Goal: Transaction & Acquisition: Purchase product/service

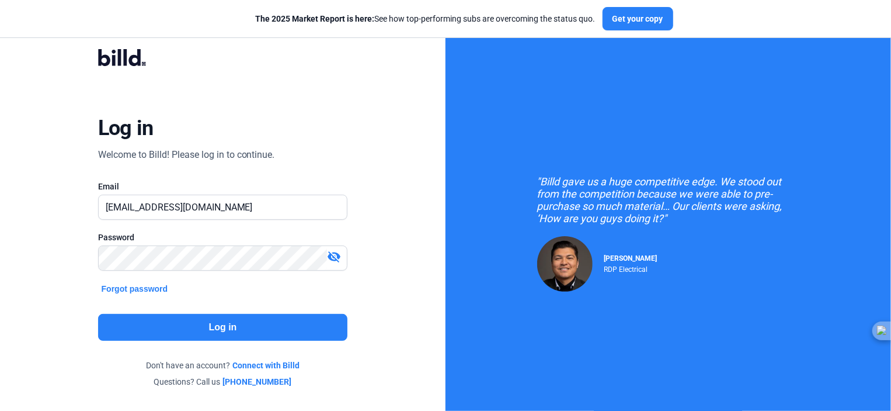
click at [228, 324] on button "Log in" at bounding box center [223, 327] width 250 height 27
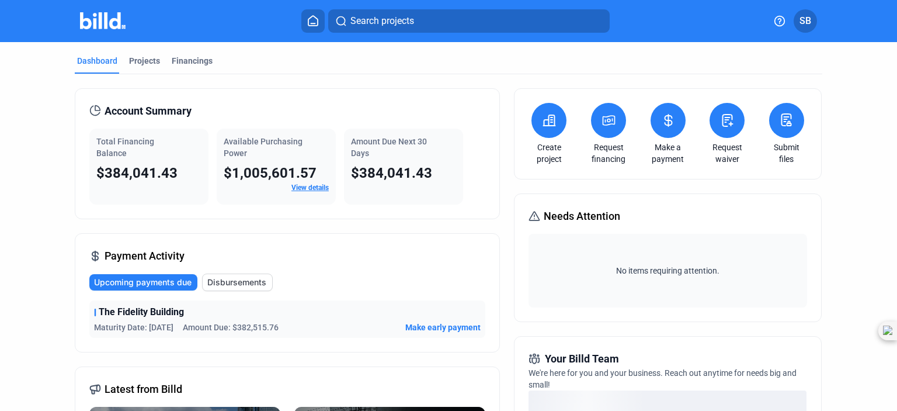
click at [301, 188] on link "View details" at bounding box center [309, 187] width 37 height 8
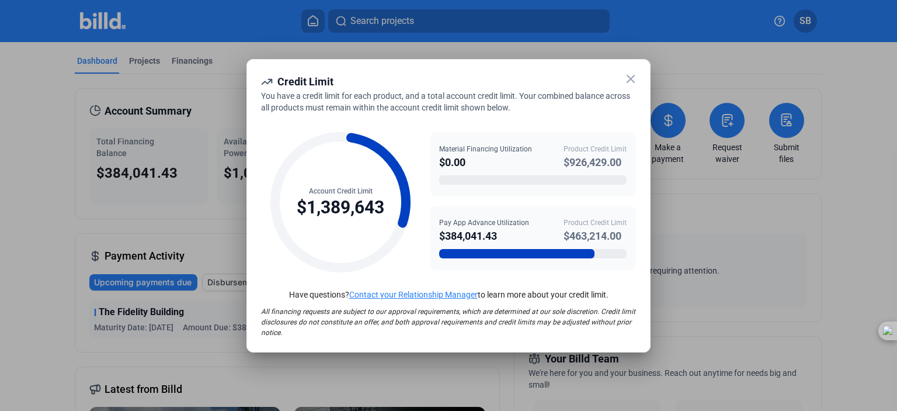
click at [628, 80] on icon at bounding box center [630, 78] width 7 height 7
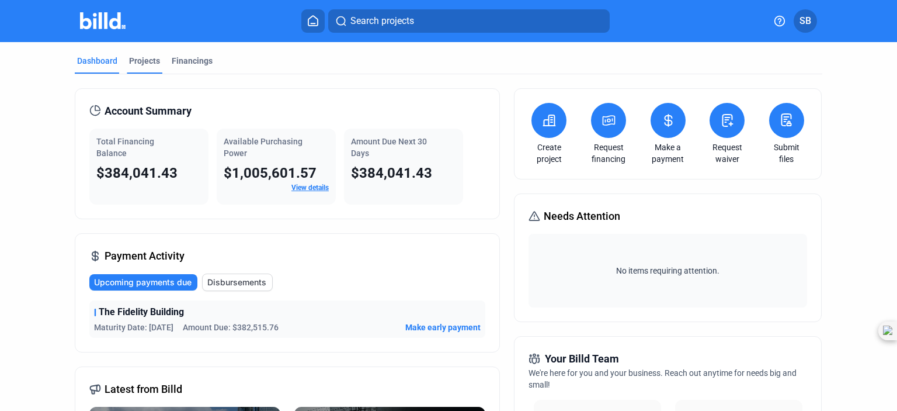
click at [154, 60] on div "Projects" at bounding box center [144, 61] width 31 height 12
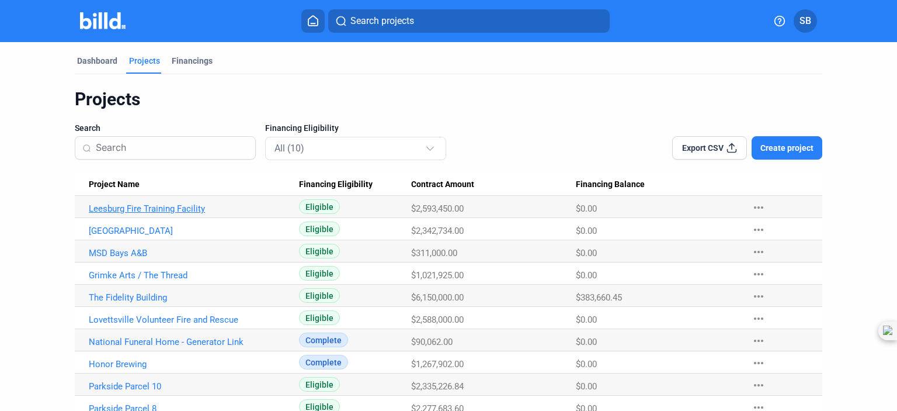
click at [179, 207] on link "Leesburg Fire Training Facility" at bounding box center [190, 208] width 203 height 11
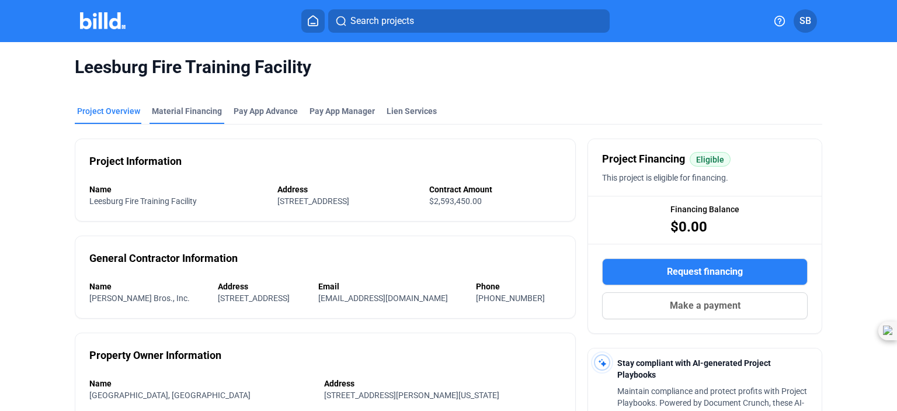
click at [168, 110] on div "Material Financing" at bounding box center [187, 111] width 70 height 12
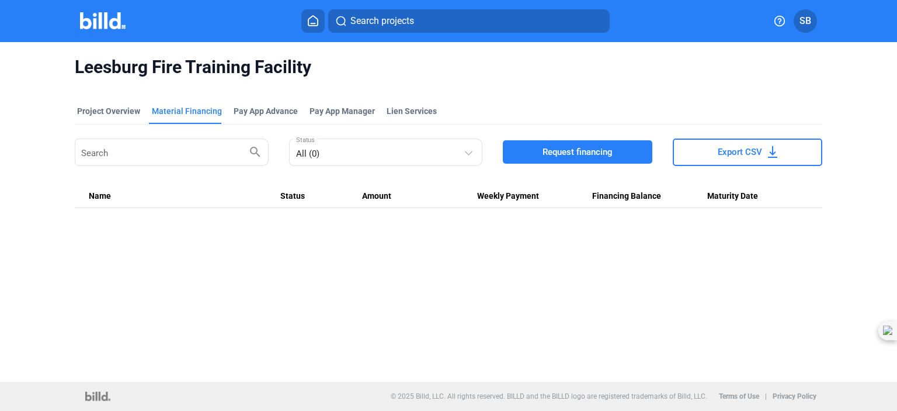
click at [598, 146] on span "Request financing" at bounding box center [578, 152] width 70 height 12
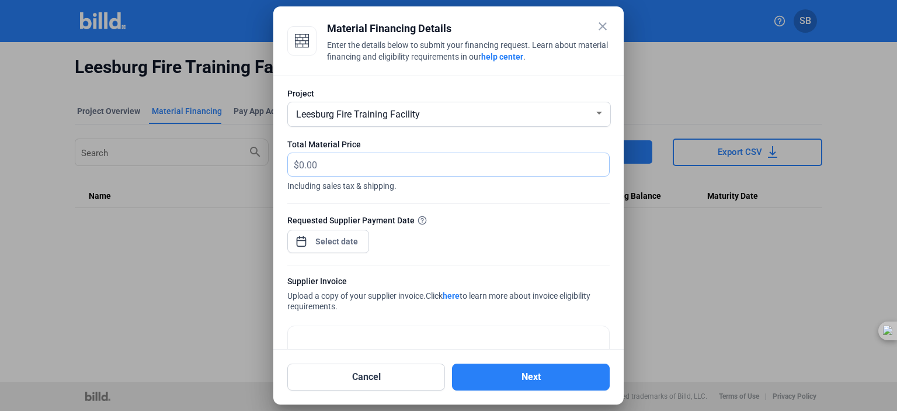
click at [419, 170] on input "text" at bounding box center [454, 164] width 310 height 23
type input "42,126.32"
click at [338, 234] on div "close Material Financing Details Enter the details below to submit your financi…" at bounding box center [448, 205] width 897 height 411
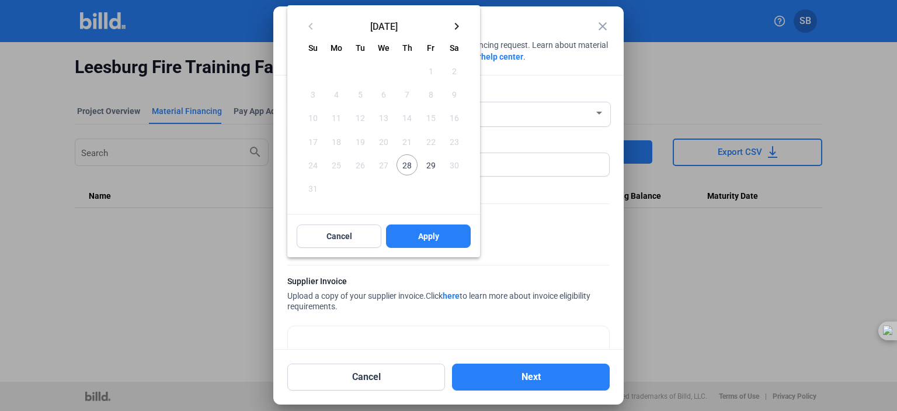
click at [410, 168] on span "28" at bounding box center [407, 164] width 21 height 21
click at [397, 228] on button "Apply" at bounding box center [428, 235] width 85 height 23
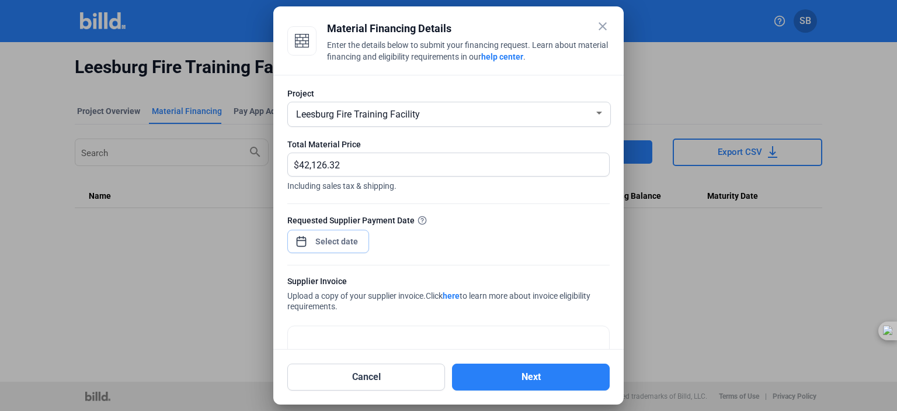
scroll to position [69, 0]
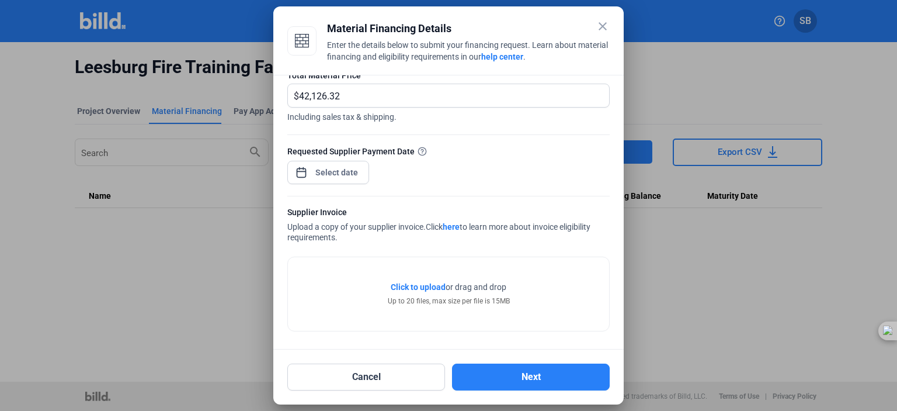
click at [429, 287] on span "Click to upload" at bounding box center [418, 286] width 55 height 9
click at [430, 286] on span "Click to upload" at bounding box center [418, 286] width 55 height 9
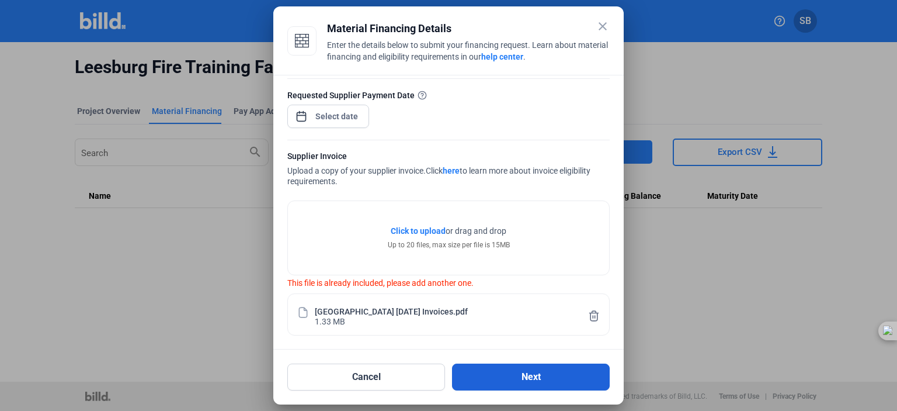
click at [498, 370] on button "Next" at bounding box center [531, 376] width 158 height 27
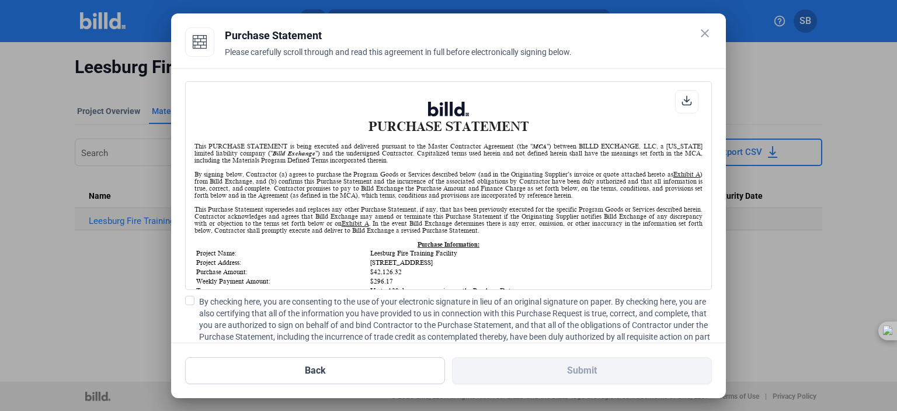
scroll to position [234, 0]
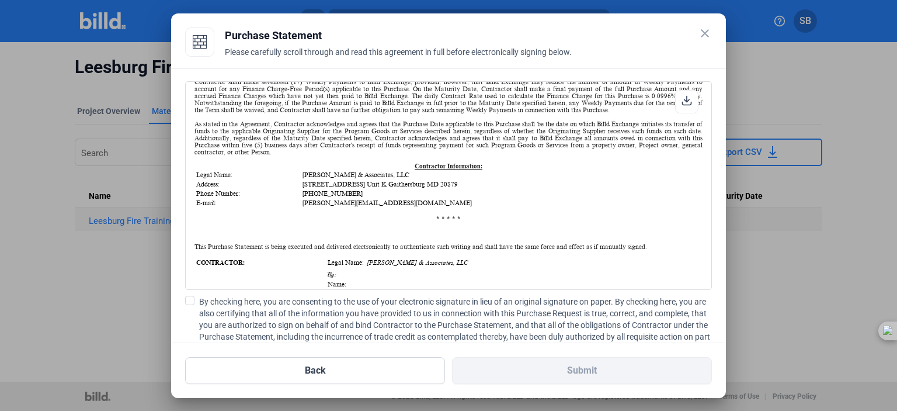
click at [190, 298] on span at bounding box center [189, 300] width 9 height 9
click at [0, 0] on input "By checking here, you are consenting to the use of your electronic signature in…" at bounding box center [0, 0] width 0 height 0
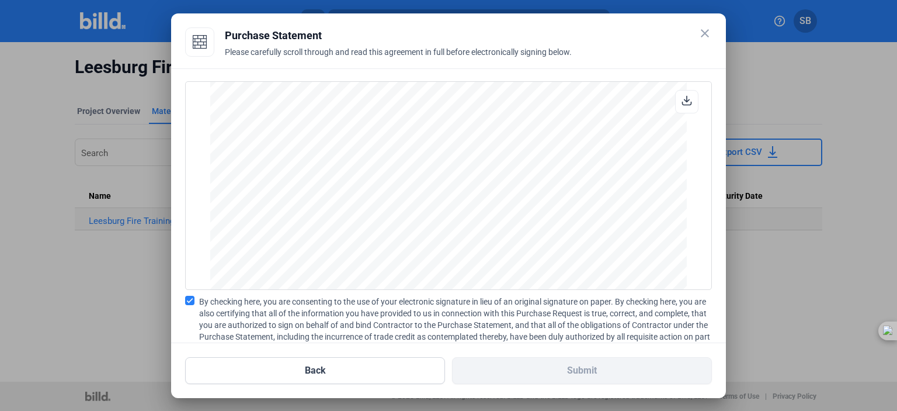
scroll to position [9545, 0]
click at [704, 34] on mat-icon "close" at bounding box center [705, 33] width 14 height 14
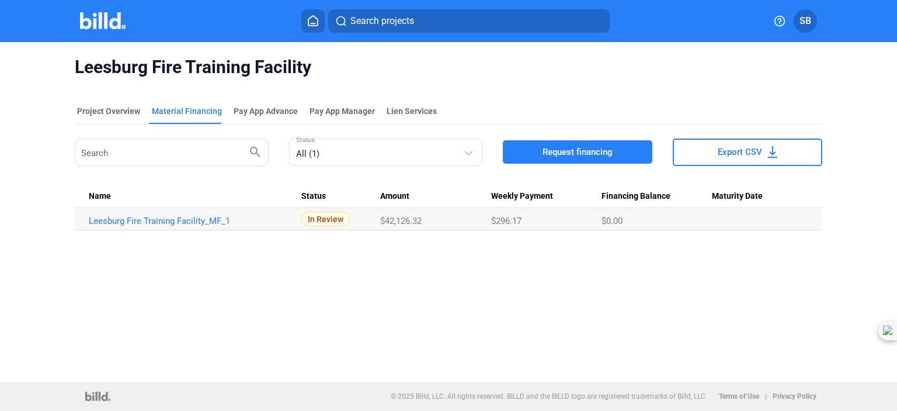
click at [331, 220] on span "In Review" at bounding box center [325, 218] width 48 height 15
click at [185, 221] on link "Leesburg Fire Training Facility_MF_1" at bounding box center [190, 221] width 203 height 11
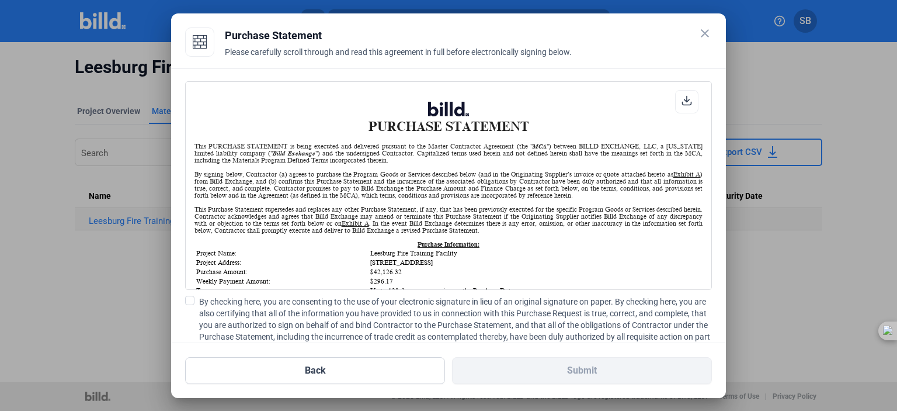
scroll to position [0, 0]
click at [683, 102] on icon at bounding box center [687, 100] width 11 height 11
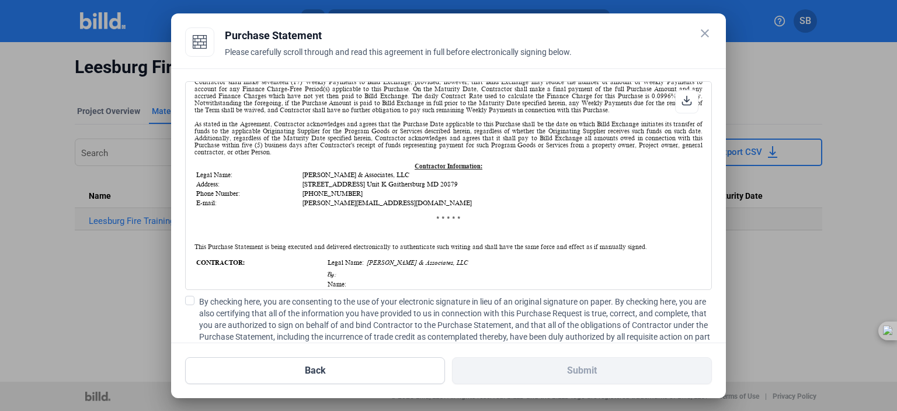
scroll to position [292, 0]
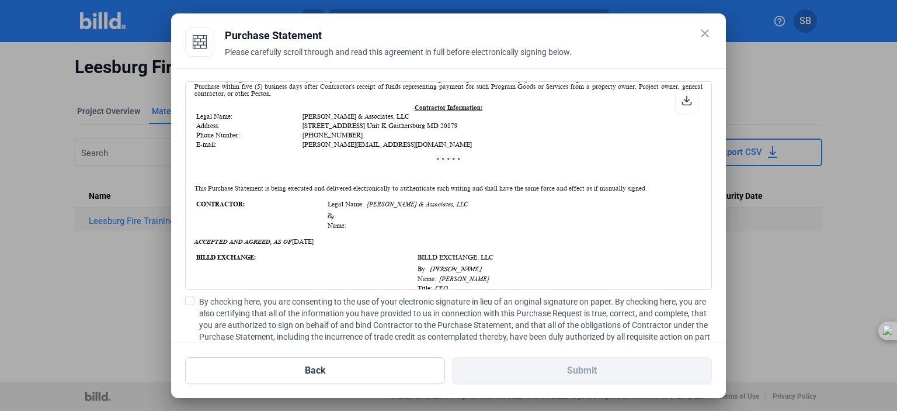
click at [427, 217] on td "By:" at bounding box center [512, 215] width 370 height 9
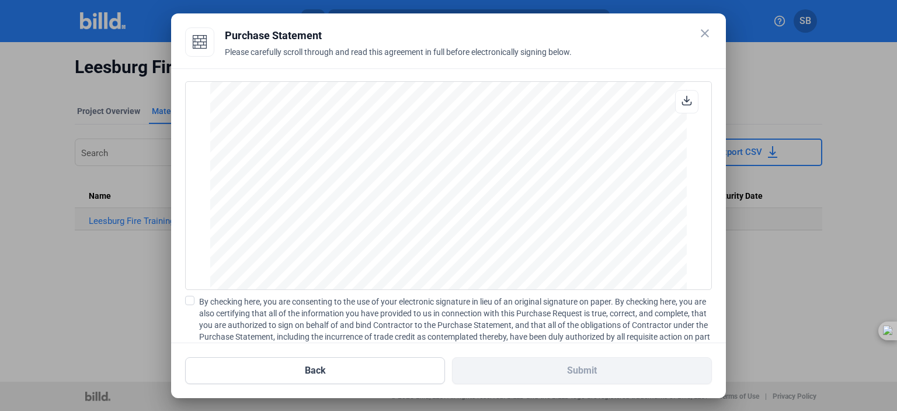
scroll to position [93, 0]
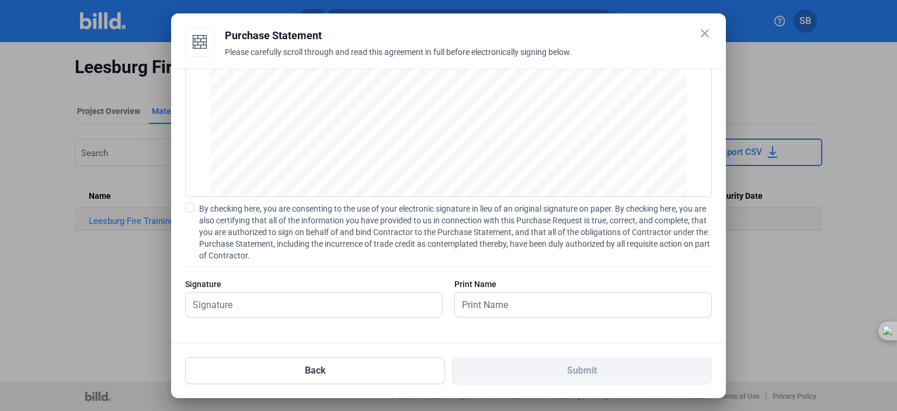
click at [193, 207] on span at bounding box center [189, 207] width 9 height 9
click at [0, 0] on input "By checking here, you are consenting to the use of your electronic signature in…" at bounding box center [0, 0] width 0 height 0
click at [252, 303] on input "text" at bounding box center [308, 305] width 244 height 24
type input "[PERSON_NAME]"
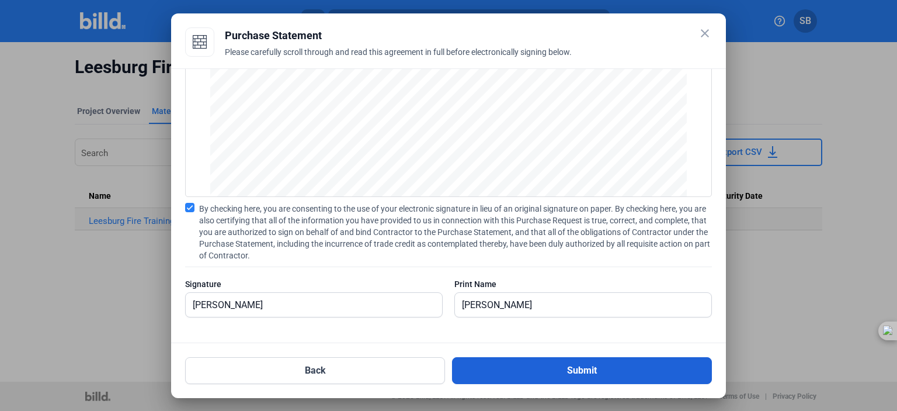
click at [546, 362] on button "Submit" at bounding box center [582, 370] width 260 height 27
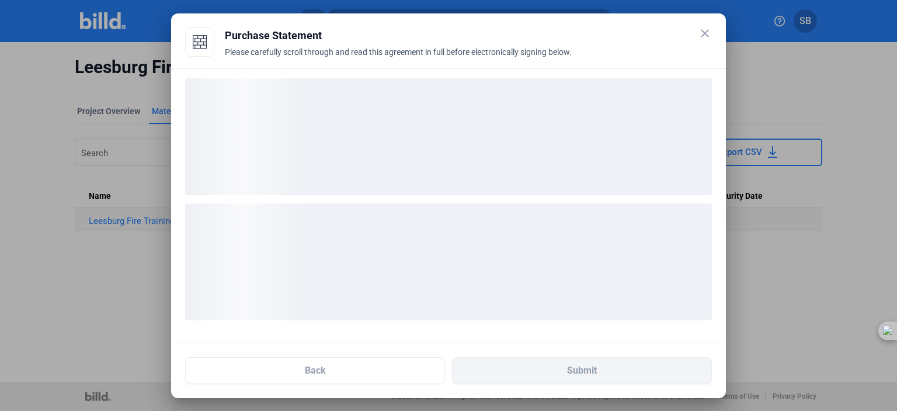
scroll to position [2, 0]
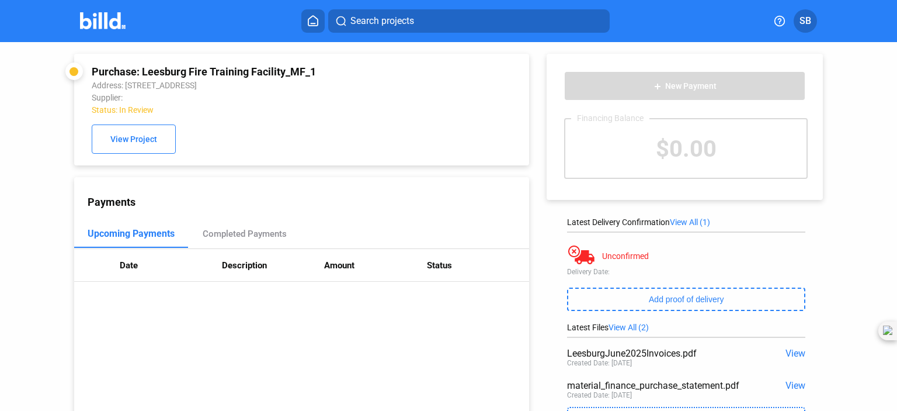
click at [310, 25] on icon at bounding box center [312, 21] width 9 height 10
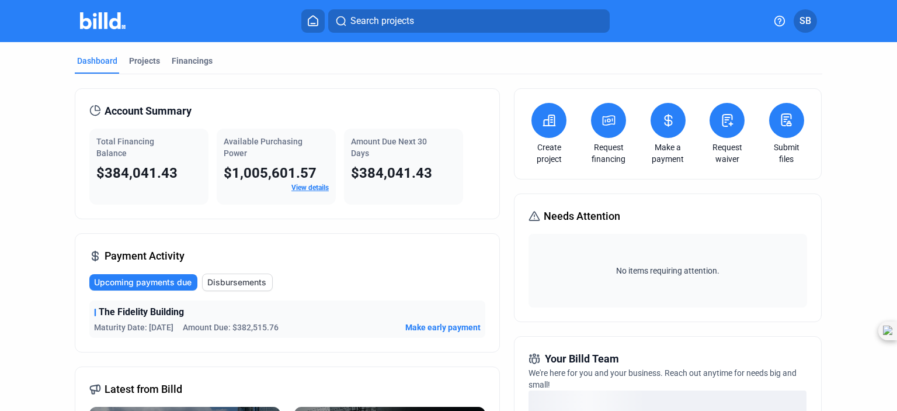
click at [604, 133] on button at bounding box center [608, 120] width 35 height 35
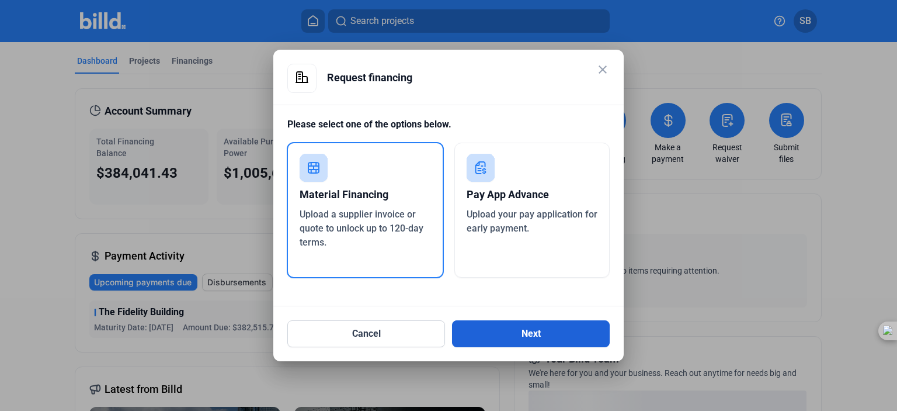
click at [512, 339] on button "Next" at bounding box center [531, 333] width 158 height 27
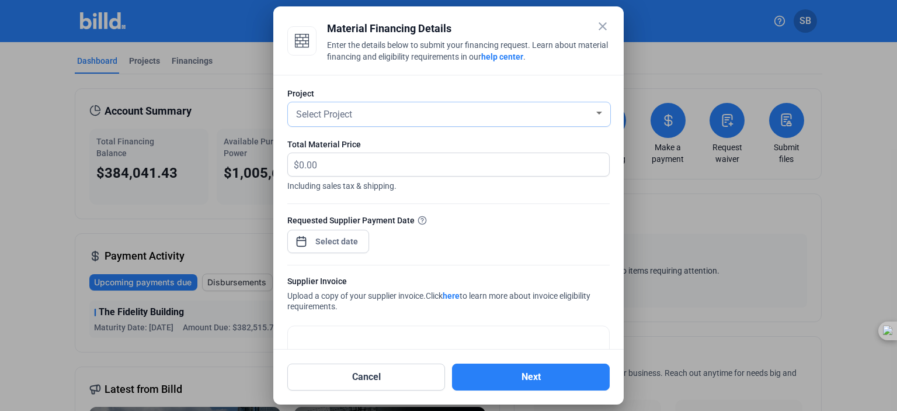
click at [414, 113] on div "Select Project" at bounding box center [444, 113] width 300 height 16
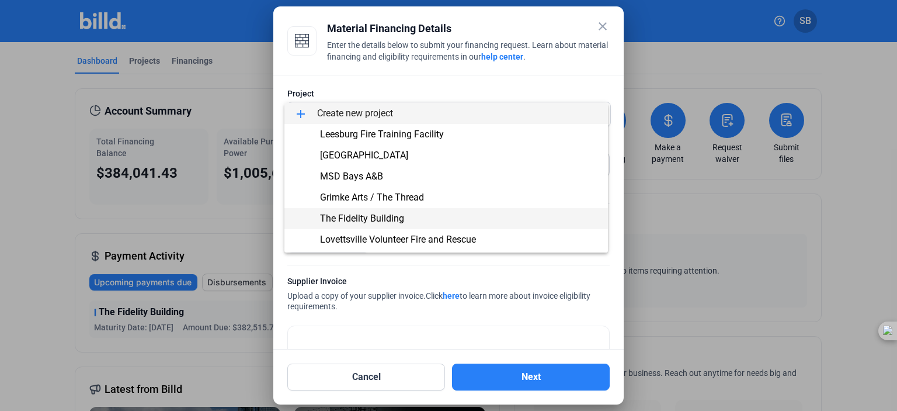
click at [418, 225] on span "The Fidelity Building" at bounding box center [446, 218] width 305 height 21
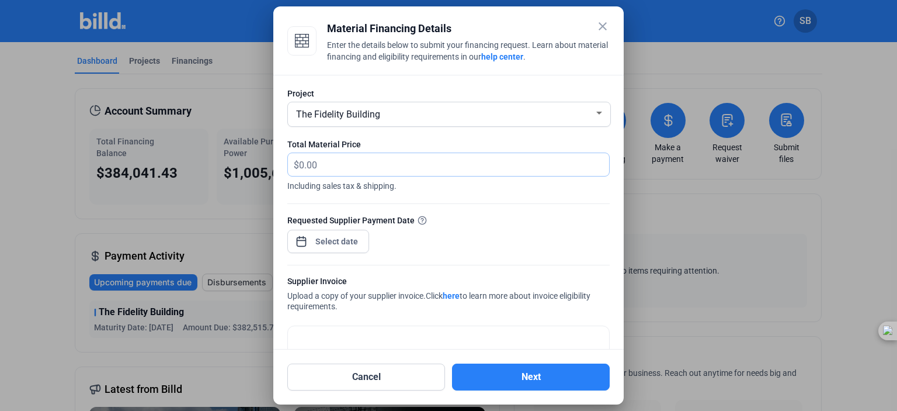
click at [521, 158] on input "text" at bounding box center [454, 164] width 310 height 23
type input "40,365.95"
click at [315, 246] on div "close Material Financing Details Enter the details below to submit your financi…" at bounding box center [448, 205] width 897 height 411
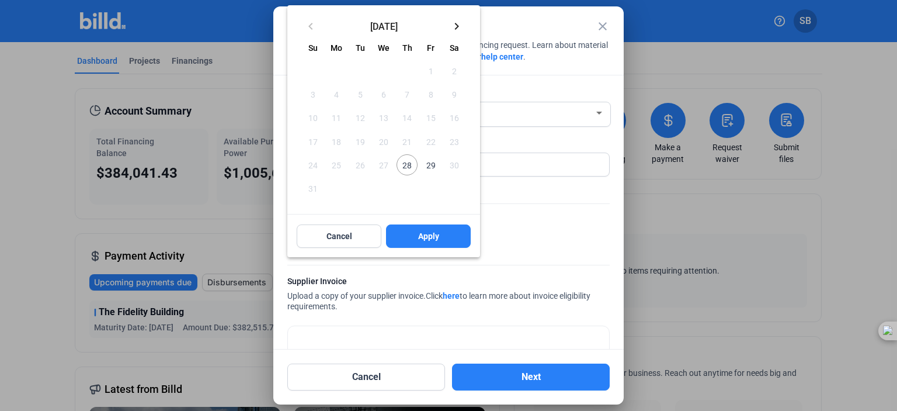
click at [409, 166] on span "28" at bounding box center [407, 164] width 21 height 21
click at [414, 242] on button "Apply" at bounding box center [428, 235] width 85 height 23
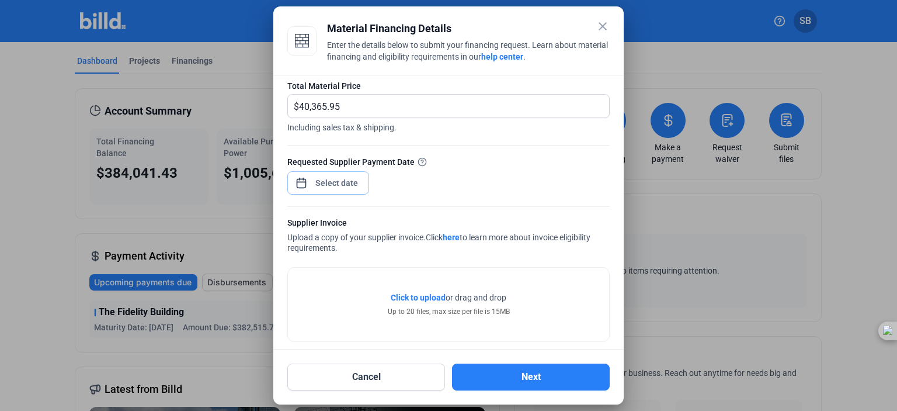
scroll to position [69, 0]
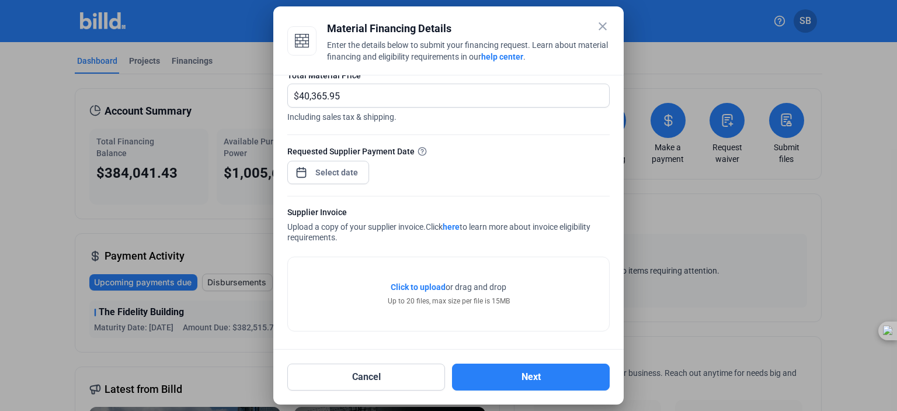
click at [415, 284] on span "Click to upload" at bounding box center [418, 286] width 55 height 9
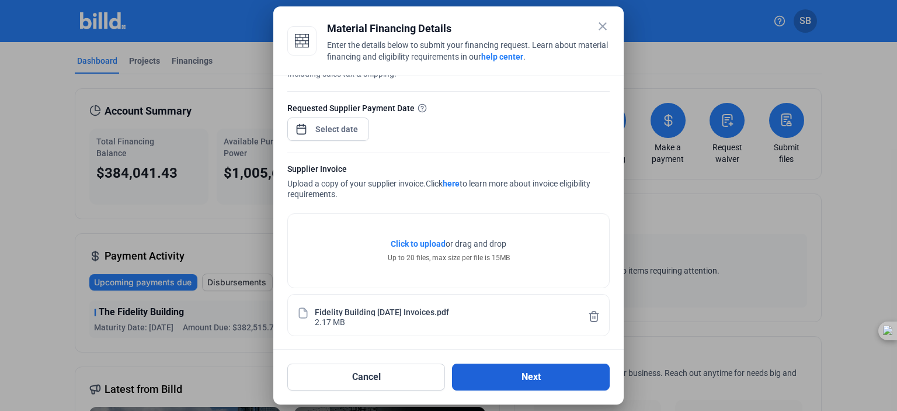
click at [532, 367] on button "Next" at bounding box center [531, 376] width 158 height 27
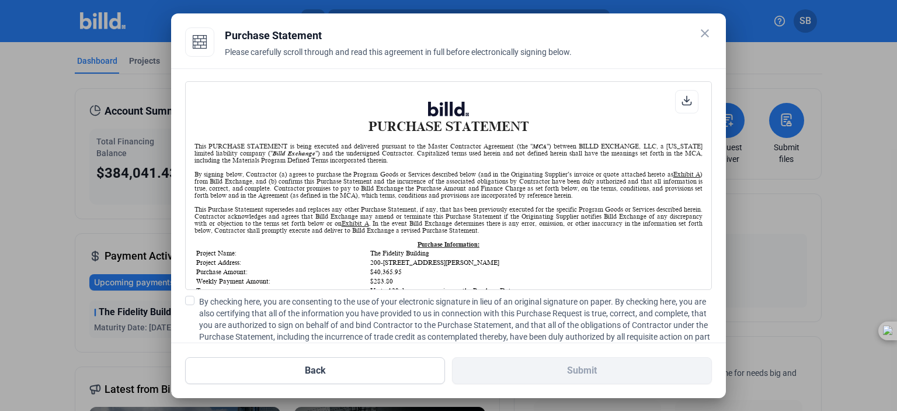
scroll to position [0, 0]
click at [675, 102] on div at bounding box center [686, 101] width 23 height 23
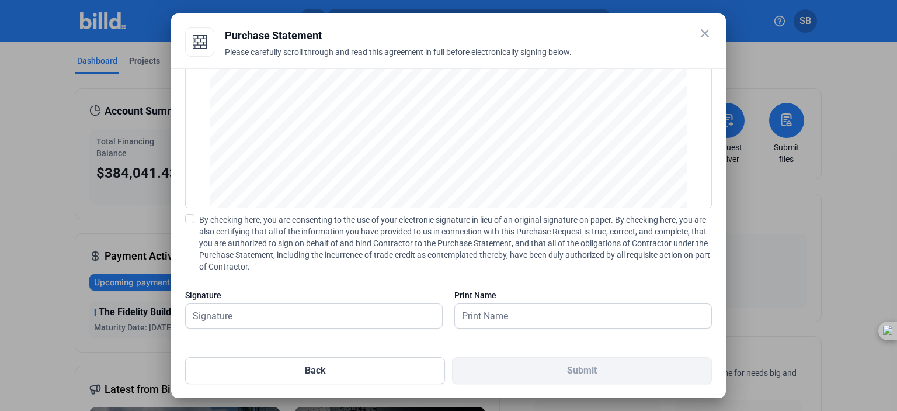
scroll to position [93, 0]
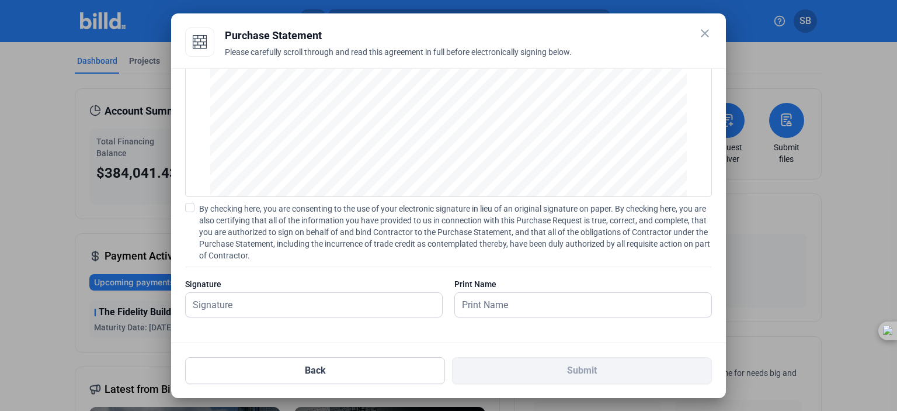
click at [190, 207] on span at bounding box center [189, 207] width 9 height 9
click at [0, 0] on input "By checking here, you are consenting to the use of your electronic signature in…" at bounding box center [0, 0] width 0 height 0
click at [227, 300] on input "text" at bounding box center [308, 305] width 244 height 24
type input "[PERSON_NAME]"
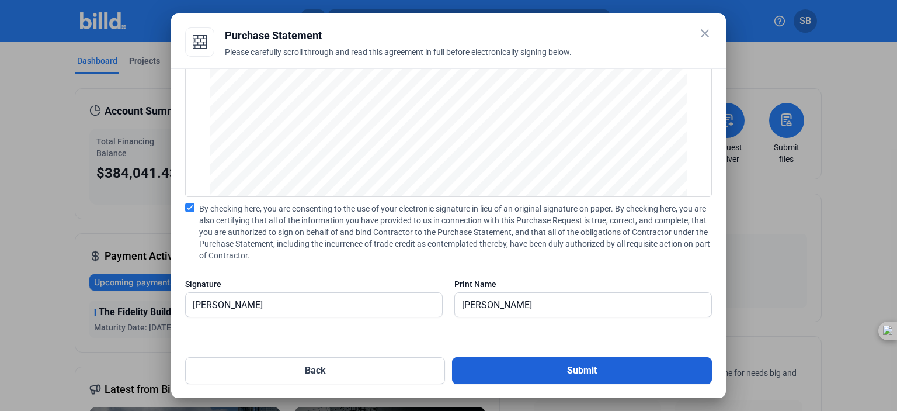
click at [533, 373] on button "Submit" at bounding box center [582, 370] width 260 height 27
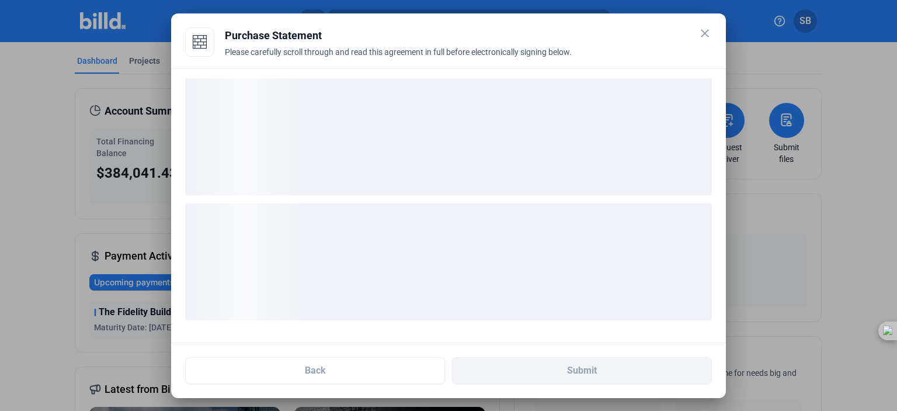
scroll to position [2, 0]
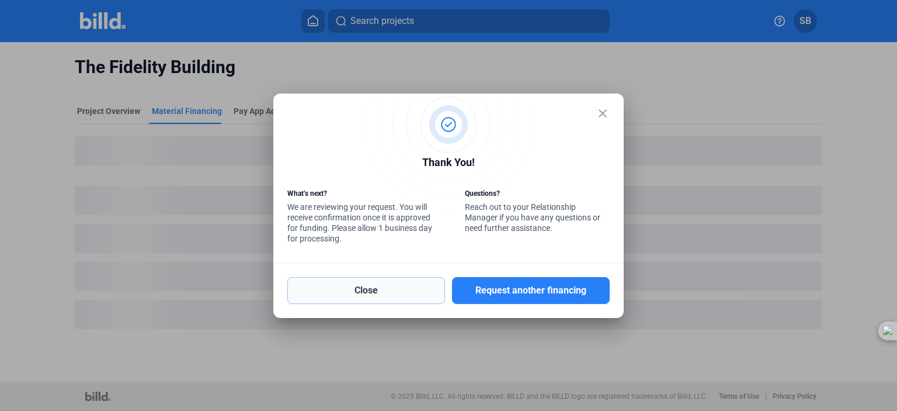
click at [355, 294] on button "Close" at bounding box center [366, 290] width 158 height 27
